Goal: Information Seeking & Learning: Learn about a topic

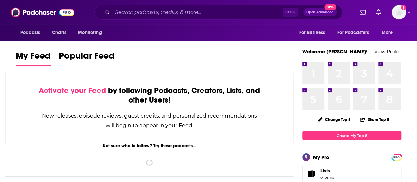
click at [185, 14] on input "Search podcasts, credits, & more..." at bounding box center [197, 12] width 170 height 11
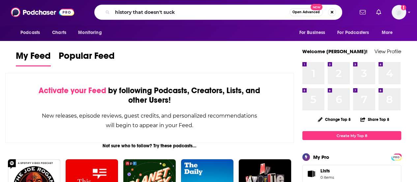
type input "history that doesn't suck"
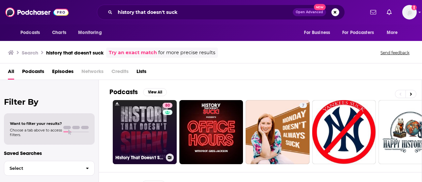
click at [142, 122] on link "80 History That Doesn't Suck" at bounding box center [145, 132] width 64 height 64
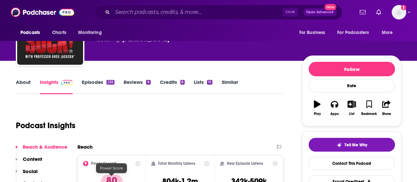
scroll to position [33, 0]
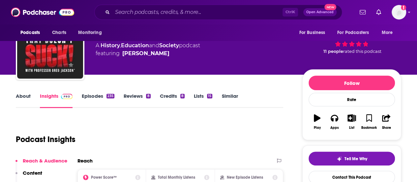
click at [20, 94] on link "About" at bounding box center [23, 100] width 15 height 15
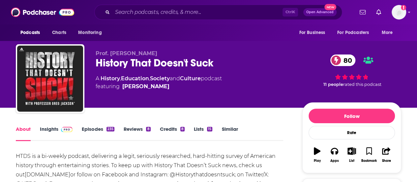
click at [47, 132] on link "Insights" at bounding box center [56, 133] width 33 height 15
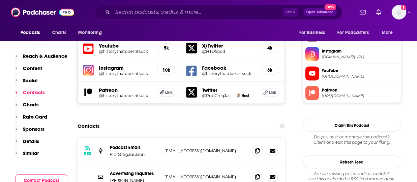
scroll to position [627, 0]
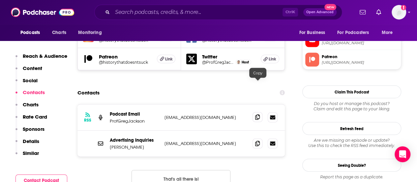
click at [257, 114] on icon at bounding box center [257, 116] width 5 height 5
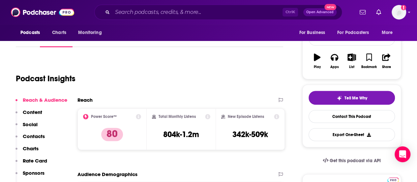
scroll to position [33, 0]
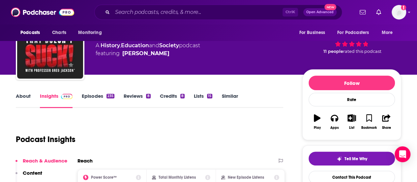
click at [88, 94] on link "Episodes 235" at bounding box center [98, 100] width 33 height 15
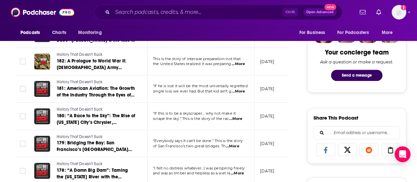
scroll to position [396, 0]
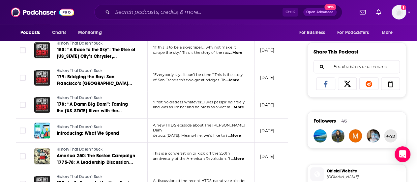
click at [237, 133] on span "...More" at bounding box center [234, 135] width 13 height 5
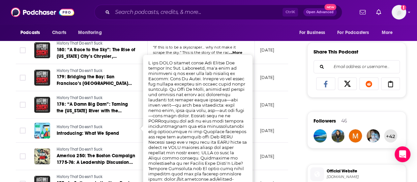
scroll to position [561, 0]
